Goal: Task Accomplishment & Management: Complete application form

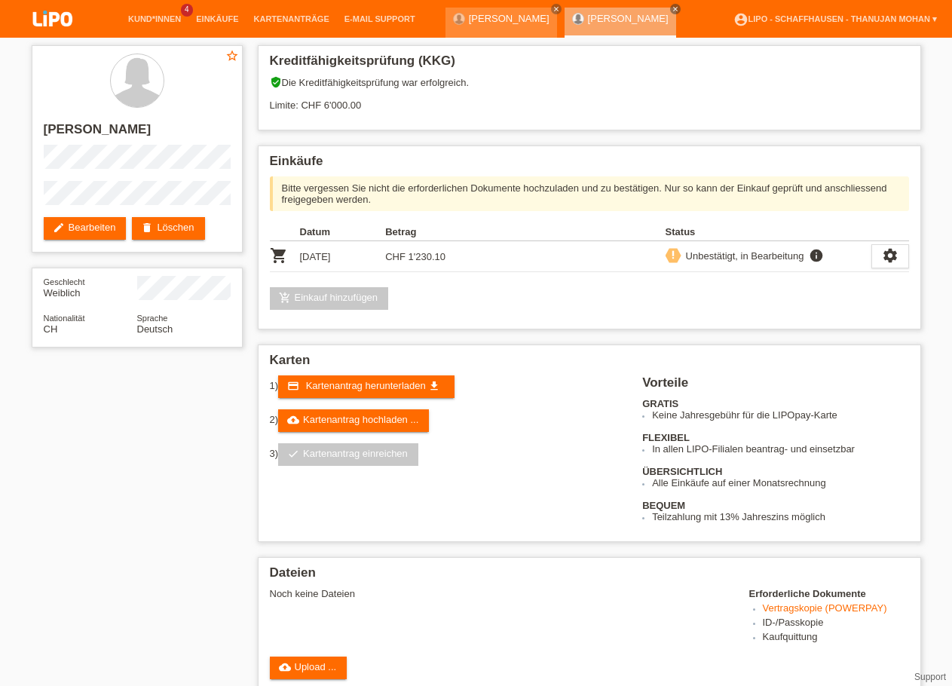
click at [66, 29] on img at bounding box center [52, 20] width 75 height 40
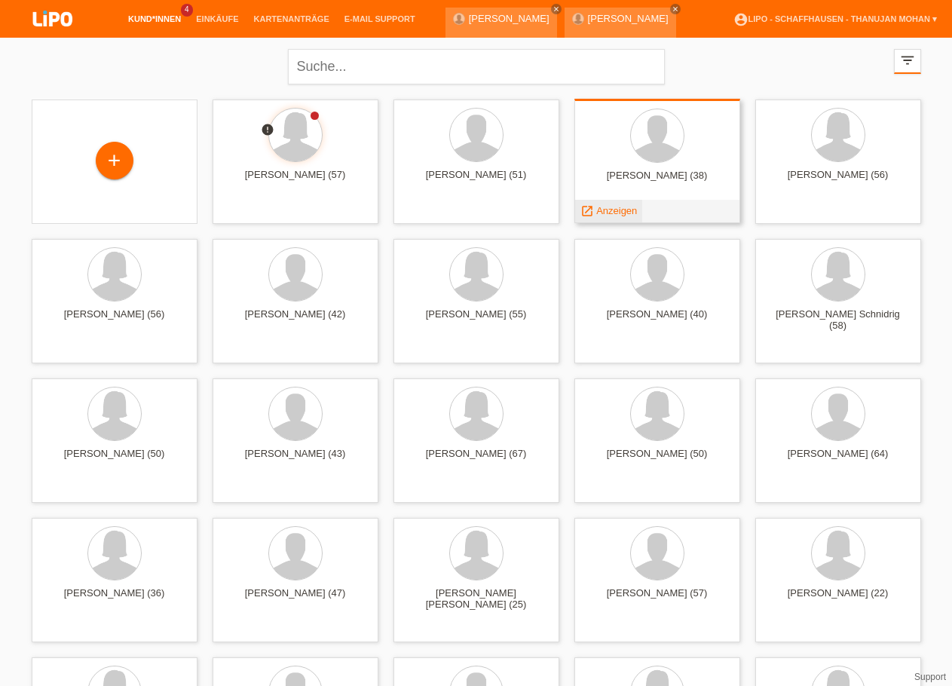
click at [624, 207] on span "Anzeigen" at bounding box center [616, 210] width 41 height 11
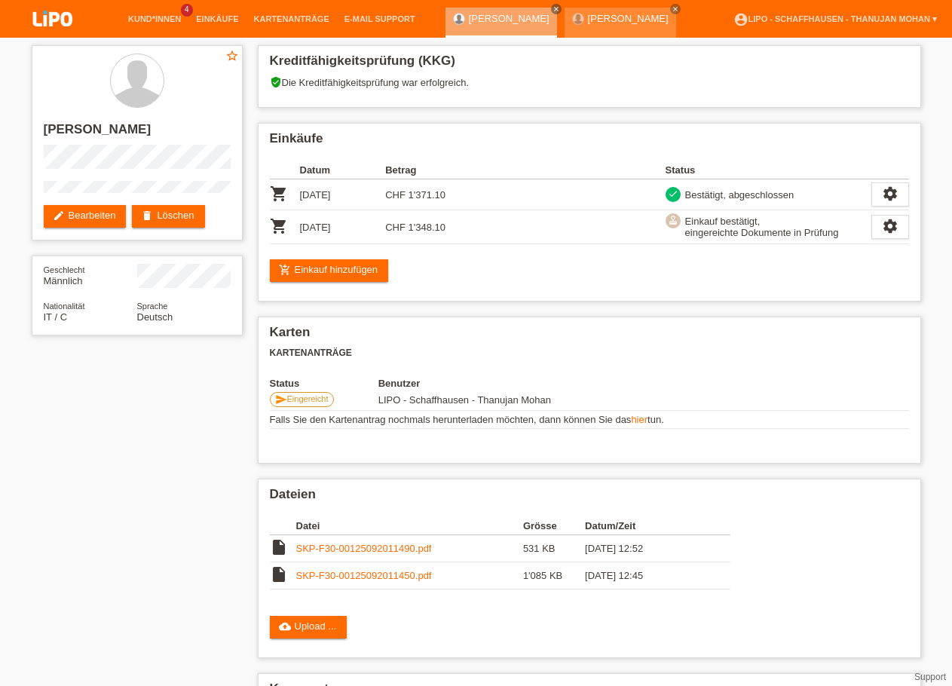
click at [62, 32] on img at bounding box center [52, 20] width 75 height 40
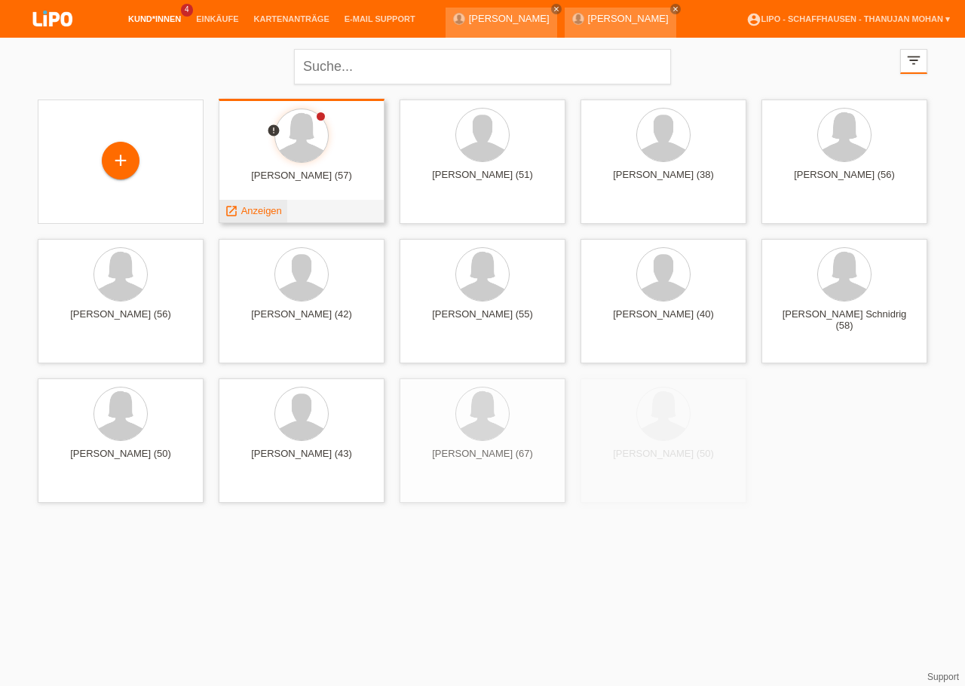
click at [264, 215] on span "Anzeigen" at bounding box center [261, 210] width 41 height 11
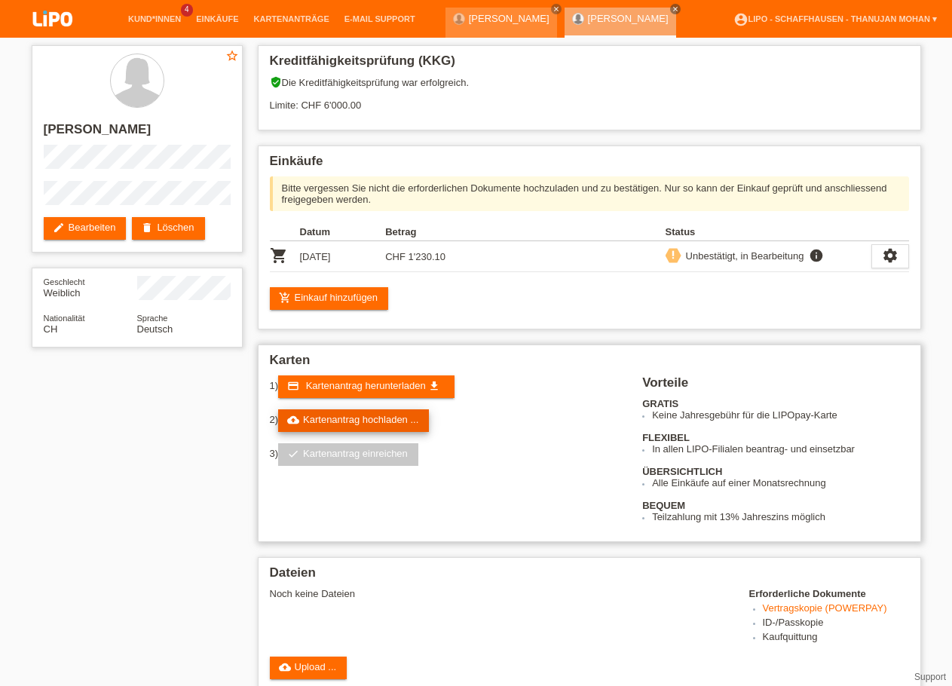
click at [348, 424] on link "cloud_upload Kartenantrag hochladen ..." at bounding box center [353, 420] width 151 height 23
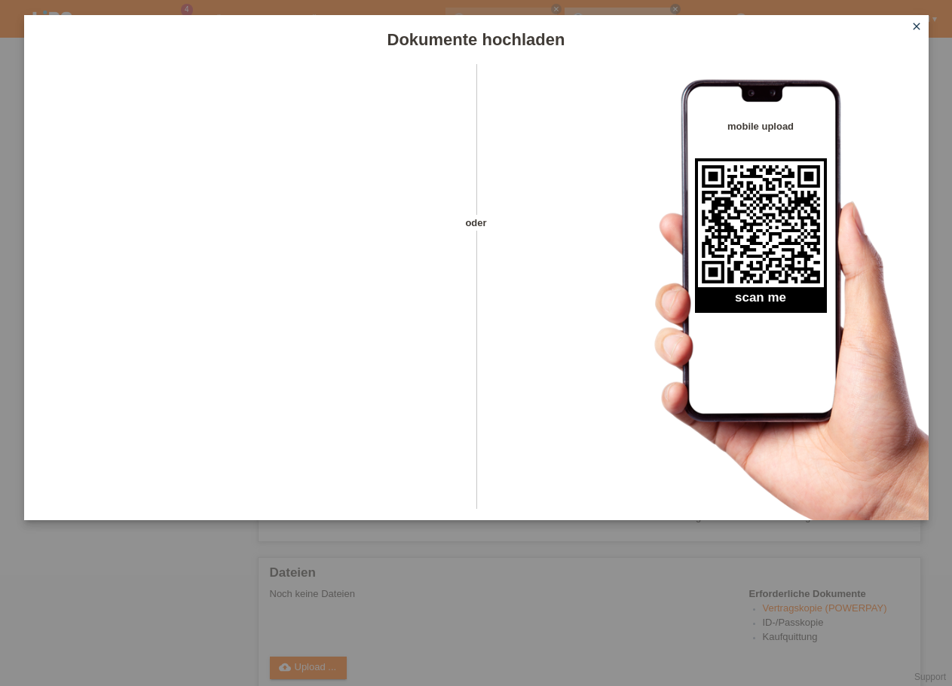
click at [921, 23] on icon "close" at bounding box center [917, 26] width 12 height 12
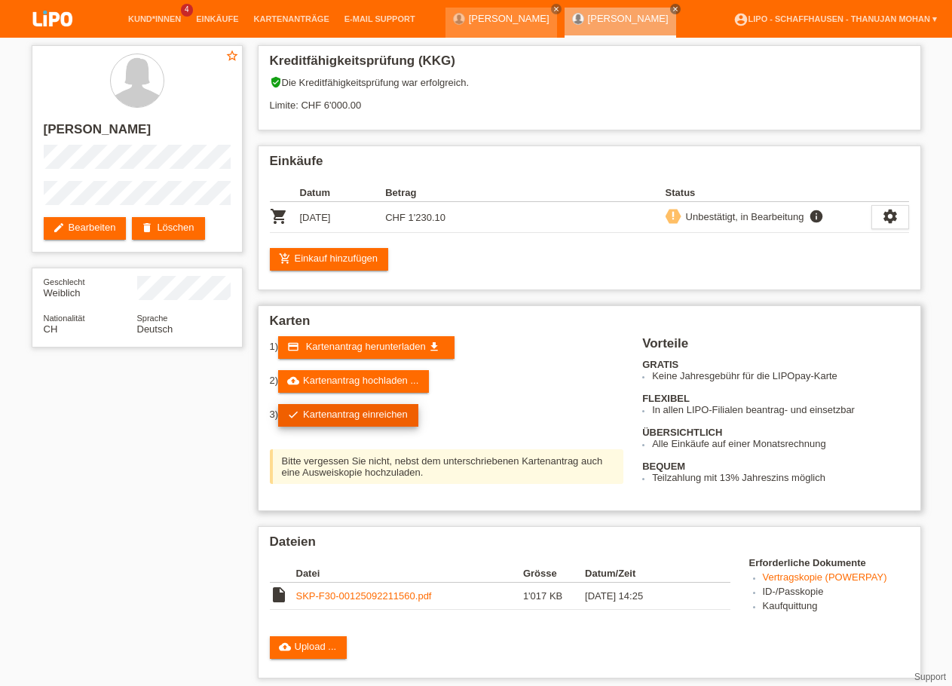
click at [378, 416] on link "check Kartenantrag einreichen" at bounding box center [348, 415] width 140 height 23
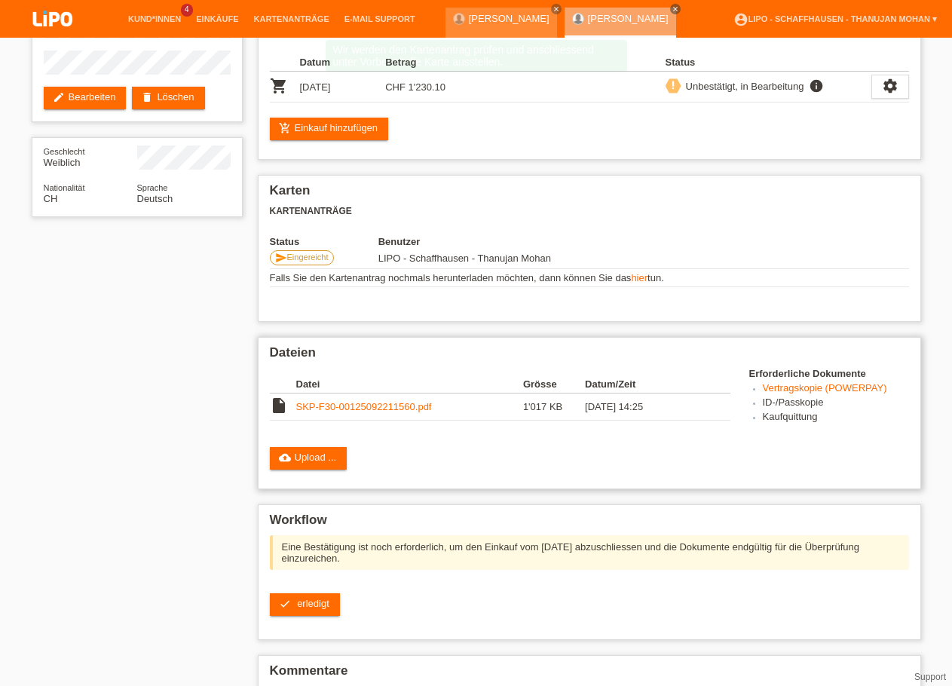
scroll to position [154, 0]
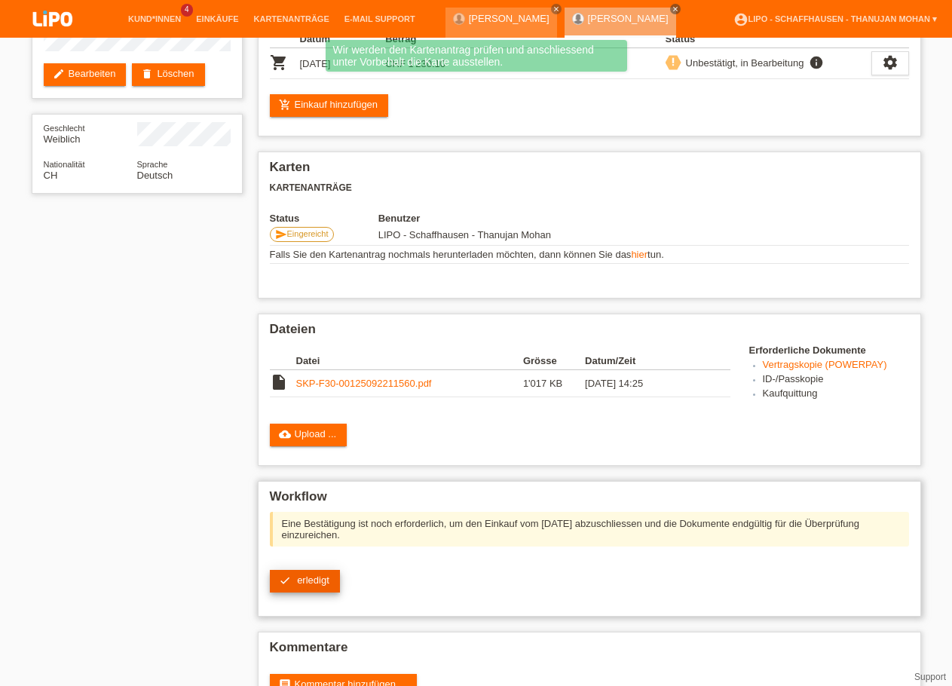
click at [326, 587] on link "check erledigt" at bounding box center [305, 581] width 70 height 23
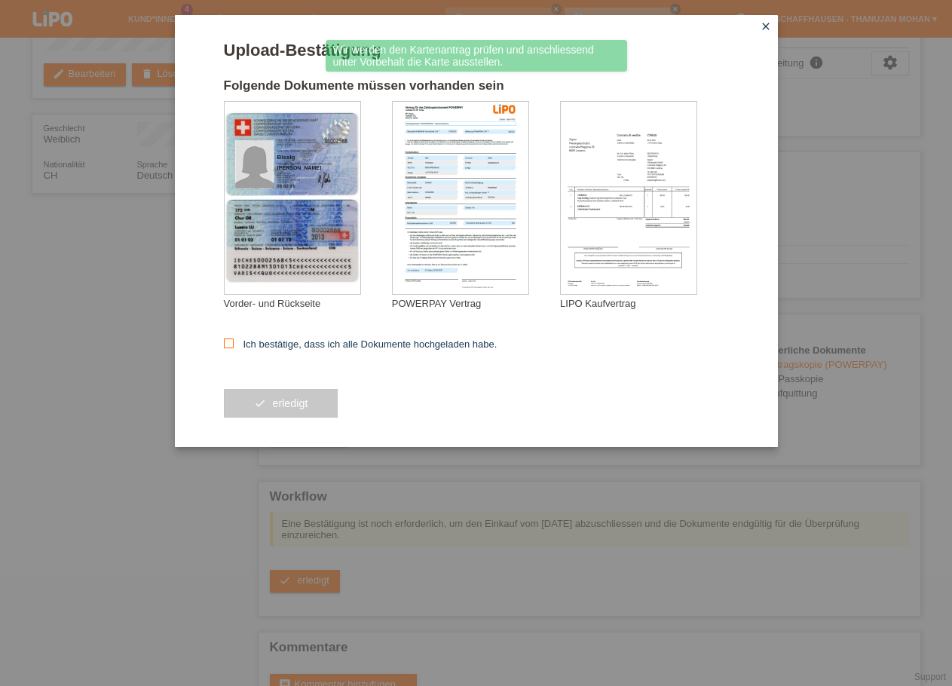
click at [302, 350] on label "Ich bestätige, dass ich alle Dokumente hochgeladen habe." at bounding box center [361, 344] width 274 height 11
click at [234, 348] on input "Ich bestätige, dass ich alle Dokumente hochgeladen habe." at bounding box center [229, 344] width 10 height 10
checkbox input "true"
click at [306, 406] on button "check erledigt" at bounding box center [281, 403] width 115 height 29
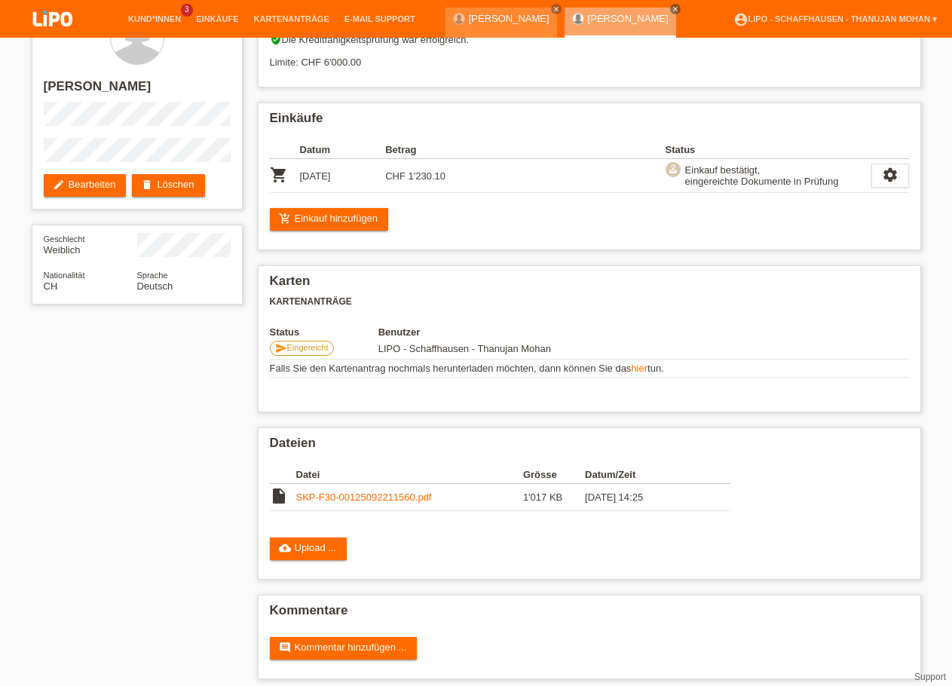
scroll to position [65, 0]
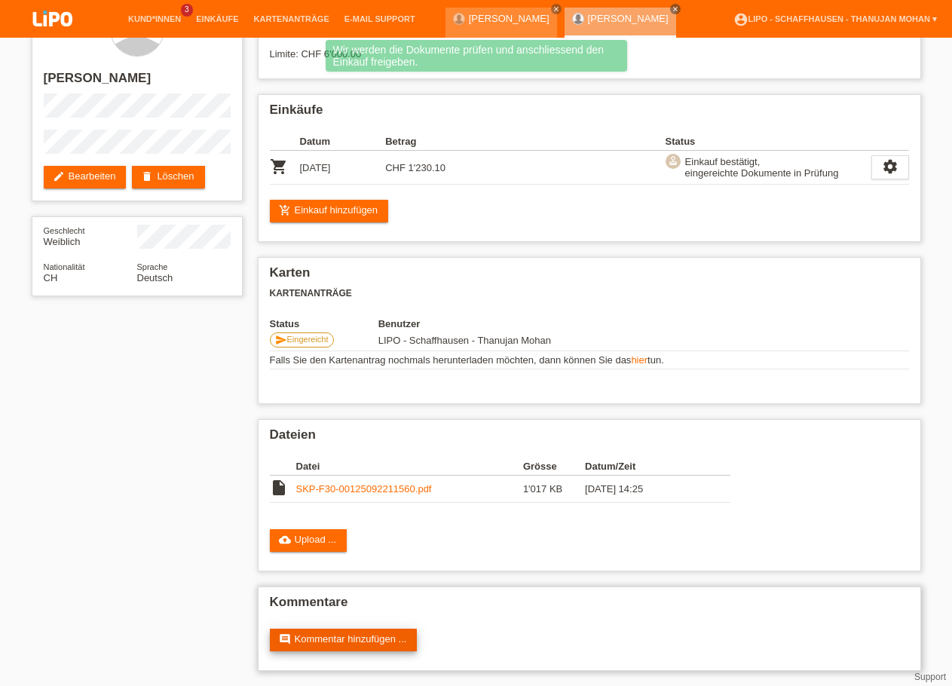
click at [369, 636] on link "comment Kommentar hinzufügen ..." at bounding box center [344, 640] width 148 height 23
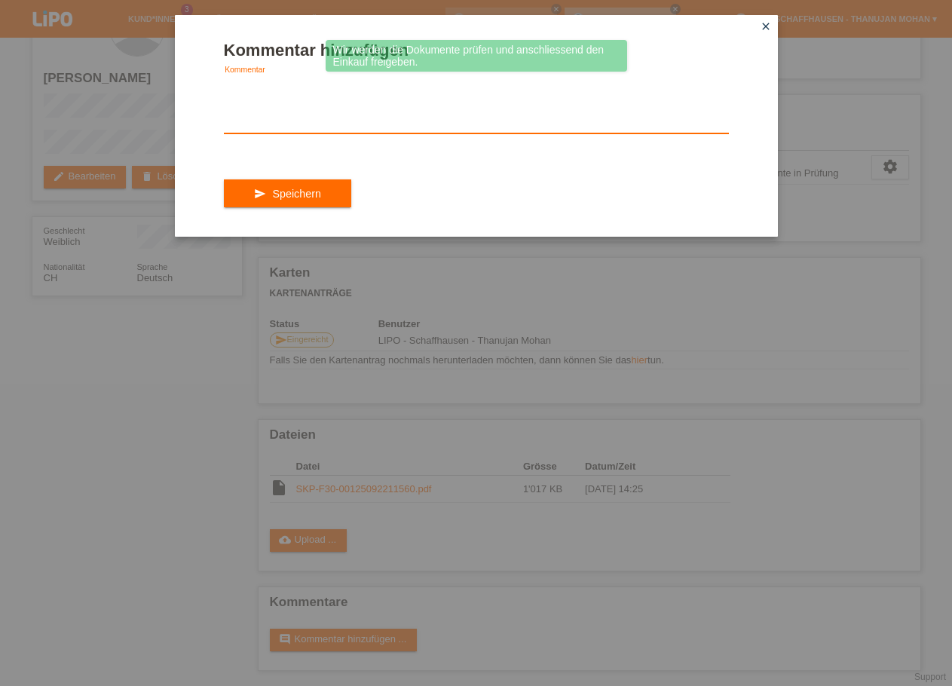
click at [320, 109] on textarea at bounding box center [476, 104] width 505 height 58
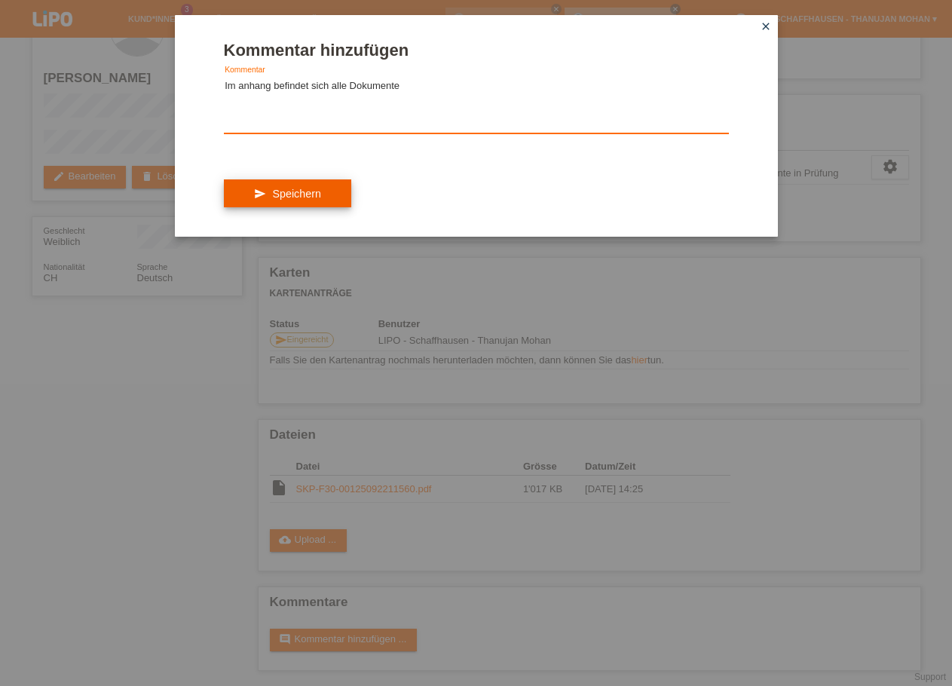
type textarea "Im anhang befindet sich alle Dokumente"
click at [335, 204] on button "send Speichern" at bounding box center [287, 193] width 127 height 29
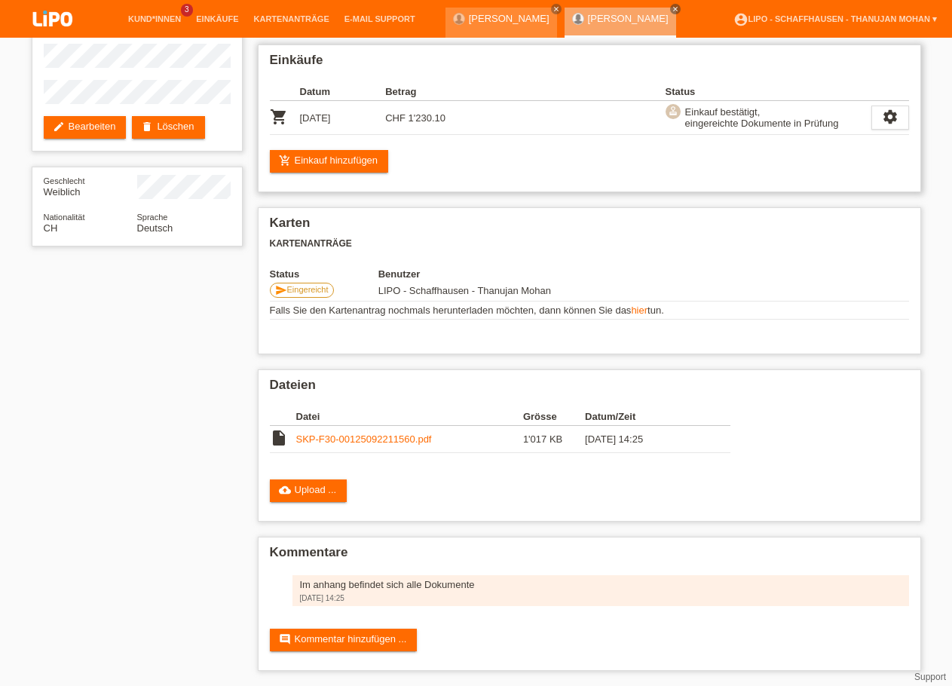
scroll to position [116, 0]
click at [361, 436] on link "SKP-F30-00125092211560.pdf" at bounding box center [364, 439] width 136 height 11
